Goal: Information Seeking & Learning: Learn about a topic

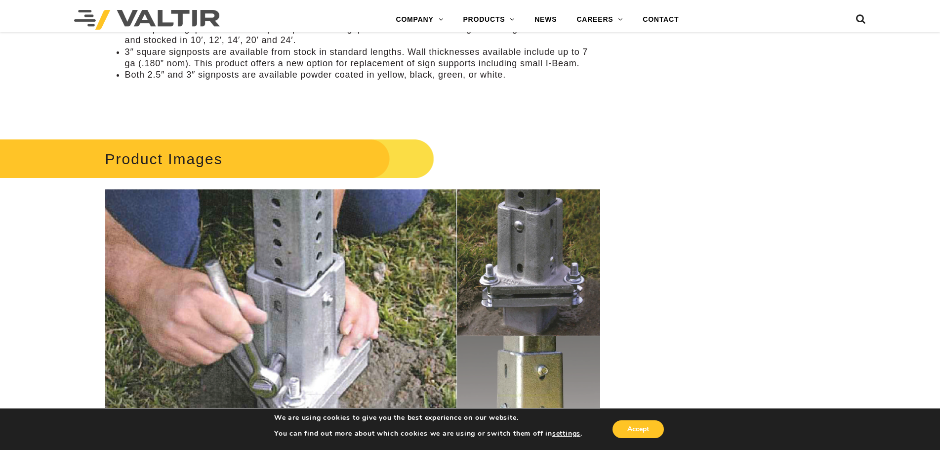
scroll to position [1077, 0]
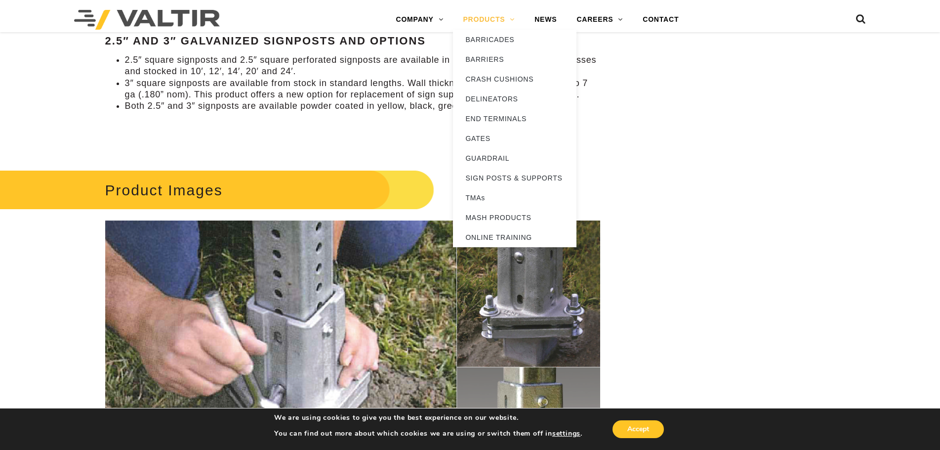
click at [471, 18] on link "PRODUCTS" at bounding box center [489, 20] width 72 height 20
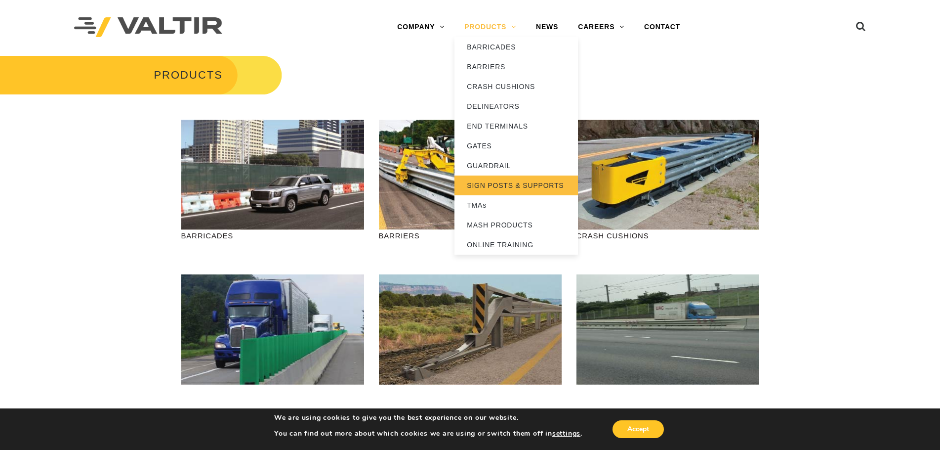
click at [491, 179] on link "SIGN POSTS & SUPPORTS" at bounding box center [517, 185] width 124 height 20
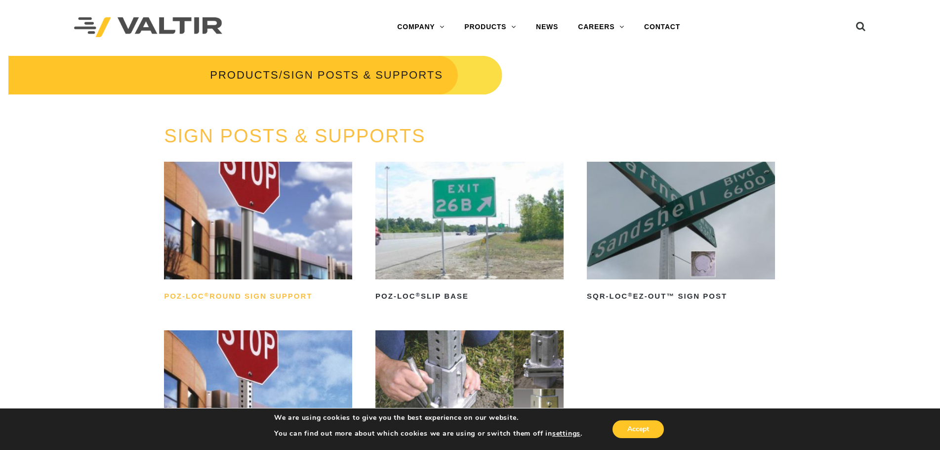
click at [276, 300] on h2 "POZ-LOC ® Round Sign Support" at bounding box center [258, 296] width 188 height 16
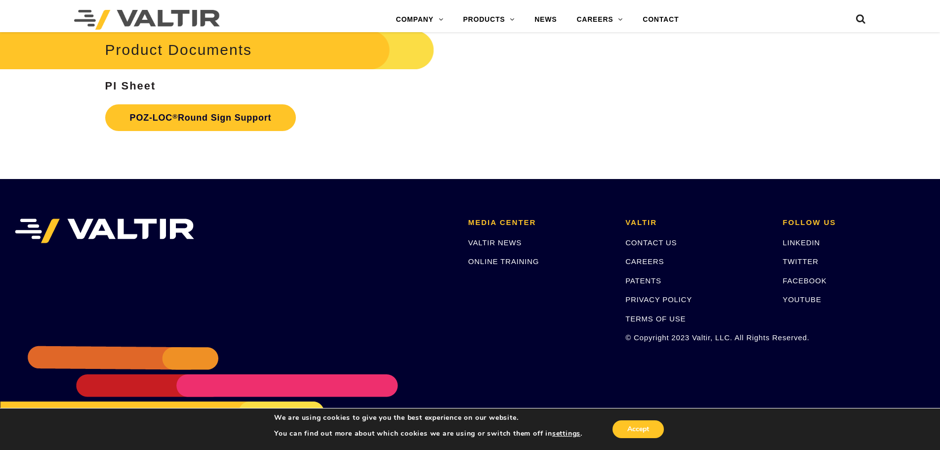
scroll to position [1586, 0]
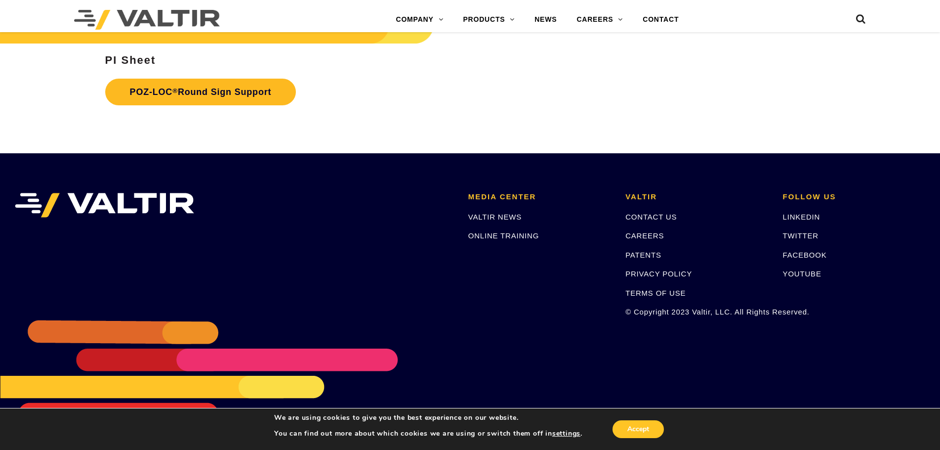
click at [245, 88] on link "POZ-LOC ® Round Sign Support" at bounding box center [200, 92] width 191 height 27
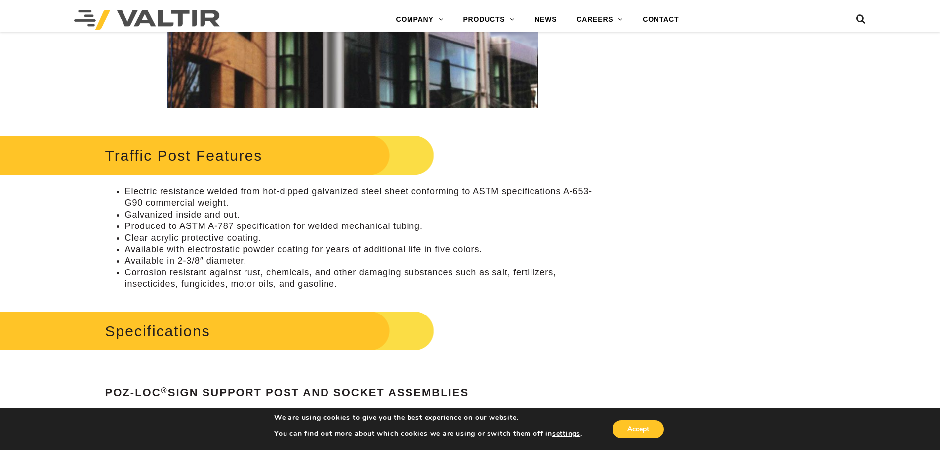
scroll to position [400, 0]
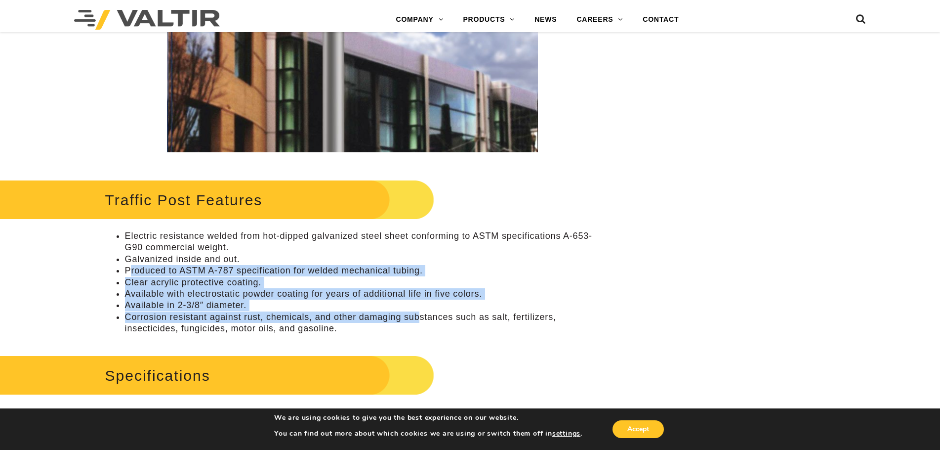
drag, startPoint x: 129, startPoint y: 273, endPoint x: 438, endPoint y: 329, distance: 313.9
click at [420, 315] on ul "Electric resistance welded from hot-dipped galvanized steel sheet conforming to…" at bounding box center [352, 282] width 495 height 104
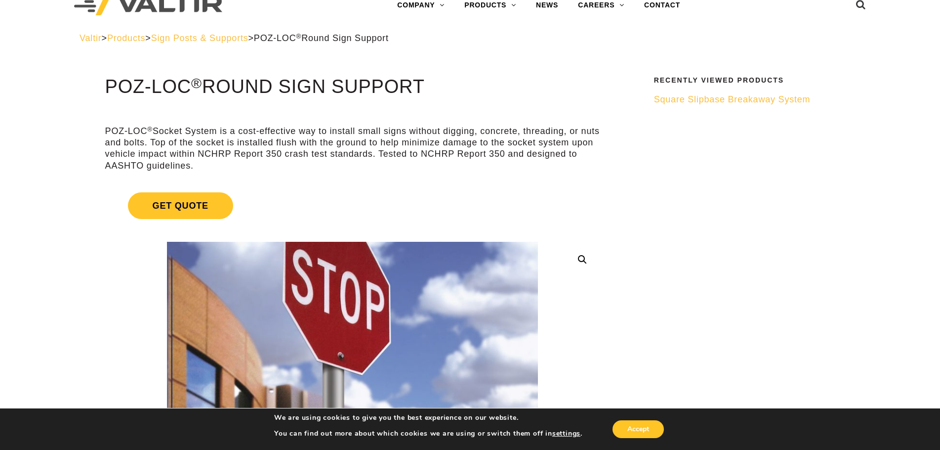
scroll to position [0, 0]
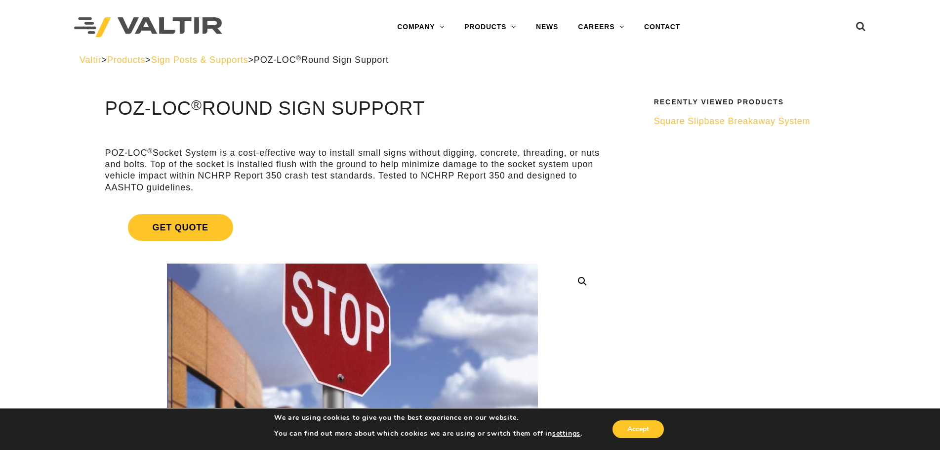
click at [700, 122] on span "Square Slipbase Breakaway System" at bounding box center [732, 121] width 157 height 10
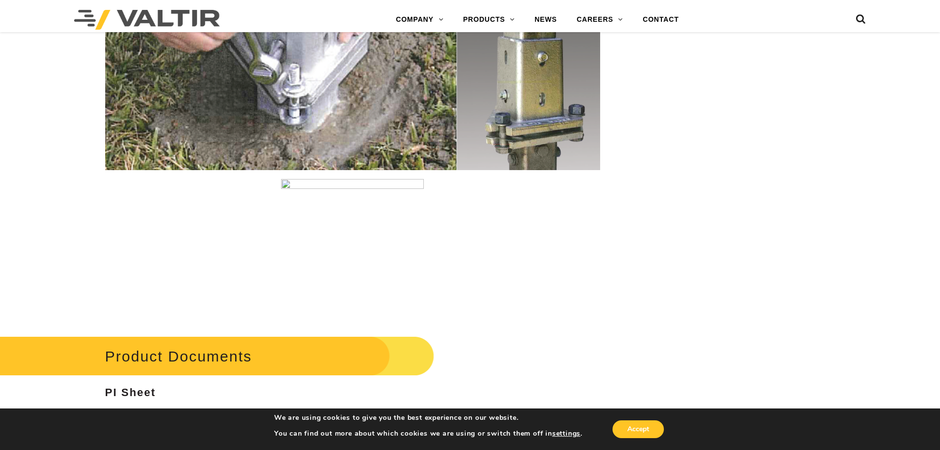
scroll to position [1818, 0]
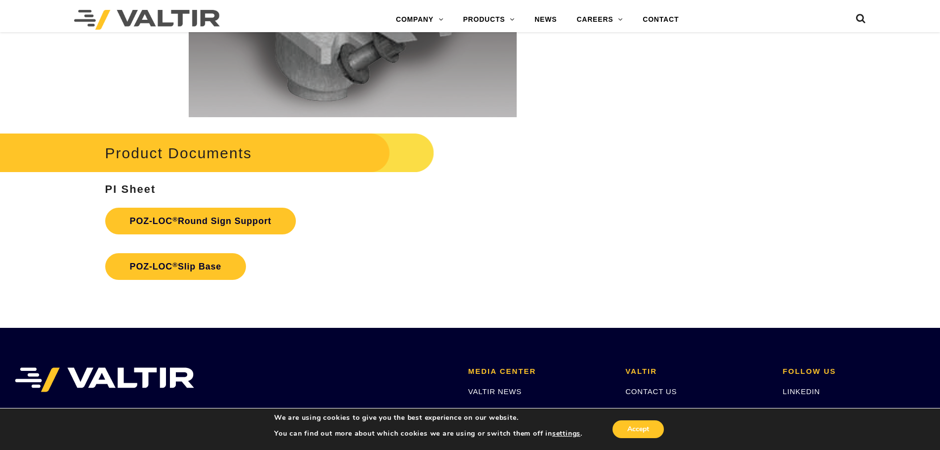
scroll to position [2174, 0]
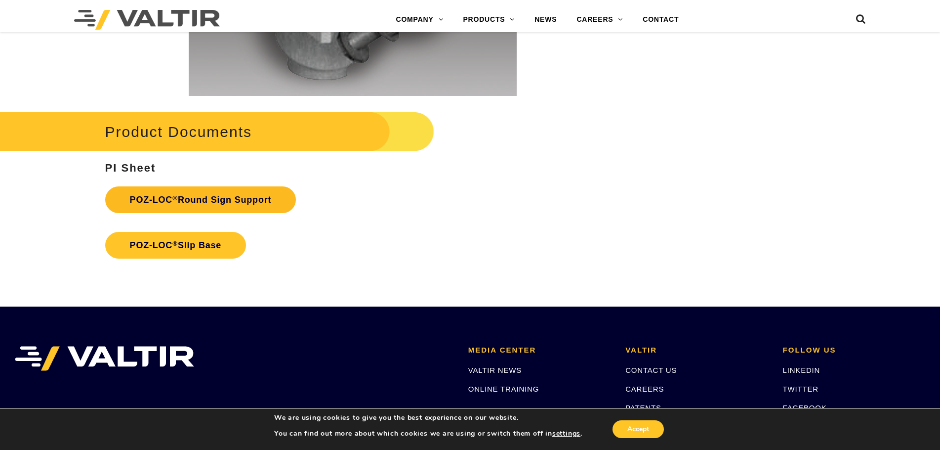
click at [222, 207] on link "POZ-LOC ® Round Sign Support" at bounding box center [200, 199] width 191 height 27
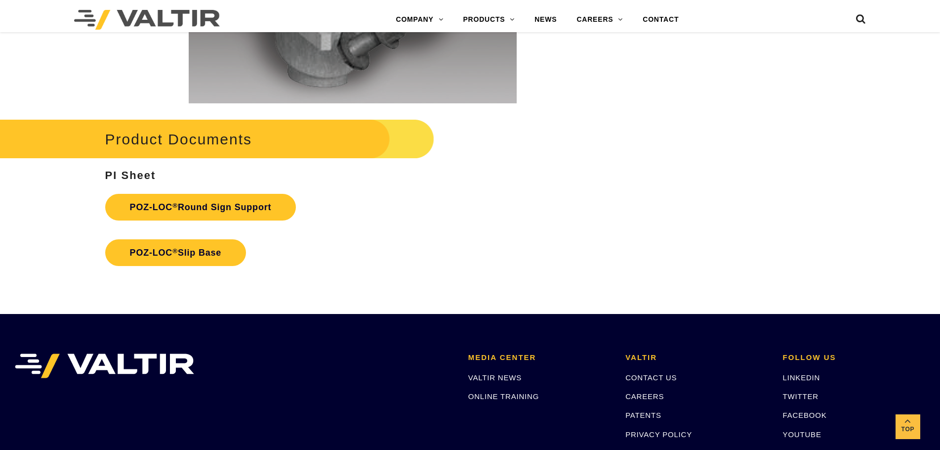
scroll to position [2174, 0]
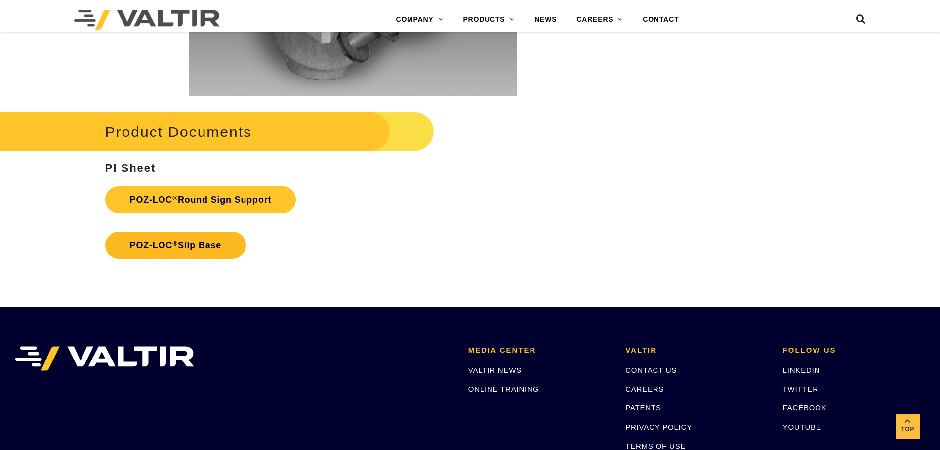
click at [205, 251] on link "POZ-LOC ® Slip Base" at bounding box center [175, 245] width 141 height 27
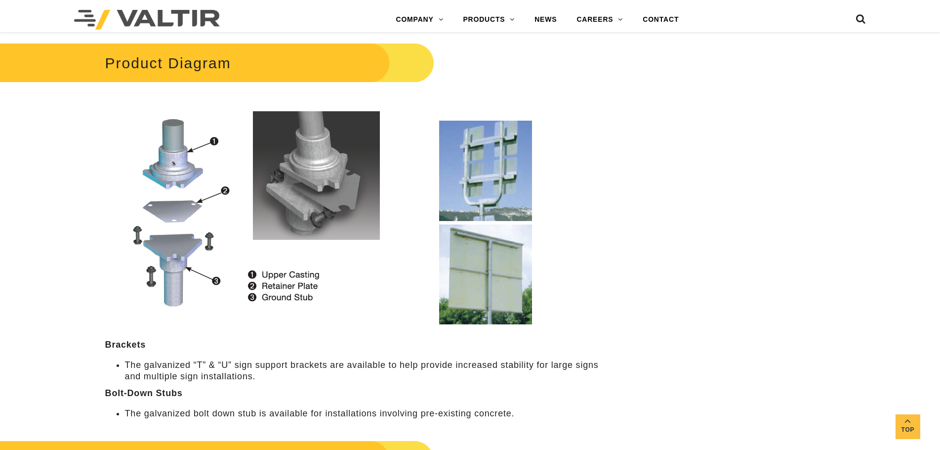
scroll to position [734, 0]
